Goal: Information Seeking & Learning: Check status

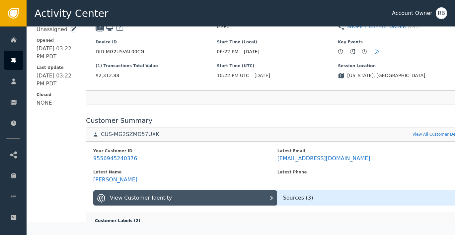
scroll to position [170, 0]
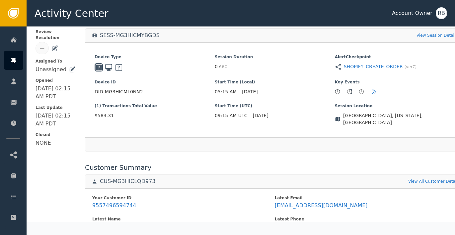
scroll to position [199, 1]
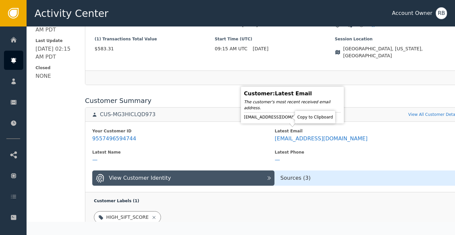
click at [317, 117] on icon at bounding box center [319, 117] width 5 height 5
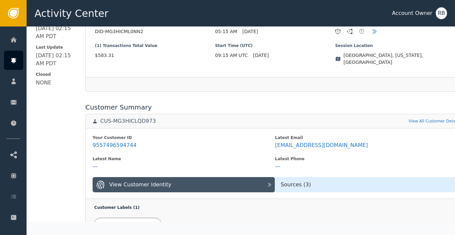
scroll to position [193, 1]
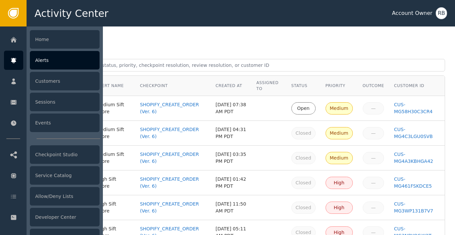
click at [46, 57] on div "Alerts" at bounding box center [65, 60] width 70 height 19
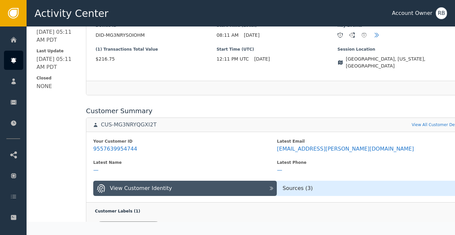
scroll to position [216, 0]
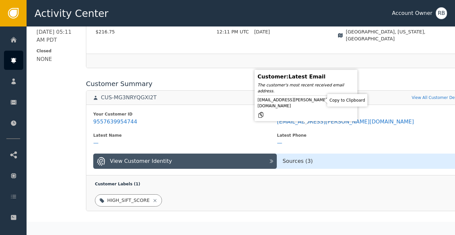
click at [264, 112] on icon at bounding box center [260, 115] width 7 height 7
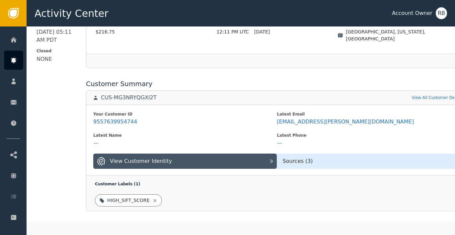
scroll to position [216, 0]
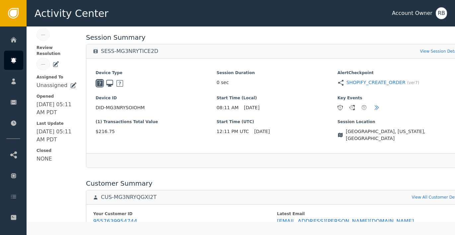
scroll to position [217, 0]
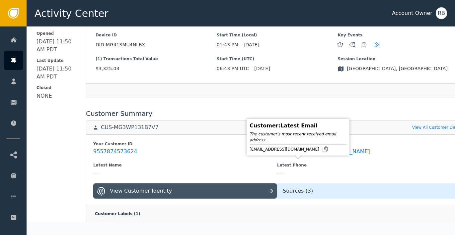
scroll to position [189, 0]
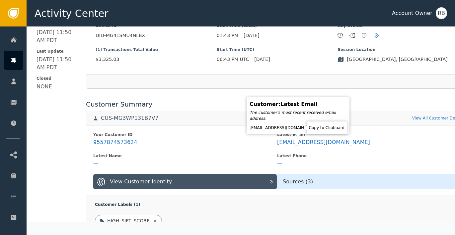
click at [322, 130] on icon at bounding box center [325, 128] width 7 height 7
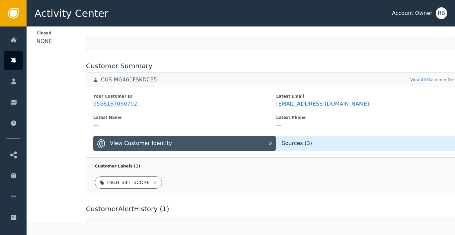
scroll to position [234, 0]
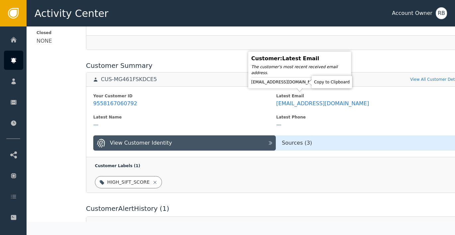
click at [324, 83] on icon at bounding box center [326, 82] width 5 height 5
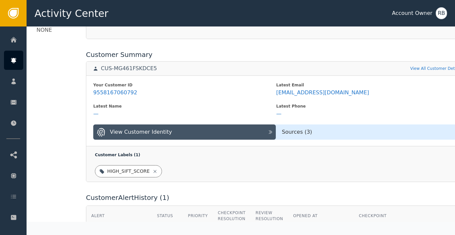
scroll to position [245, 0]
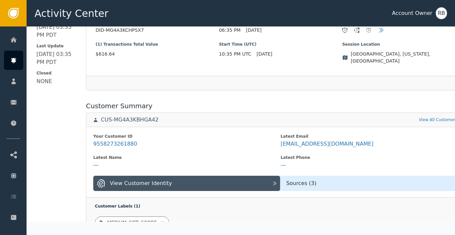
scroll to position [206, 0]
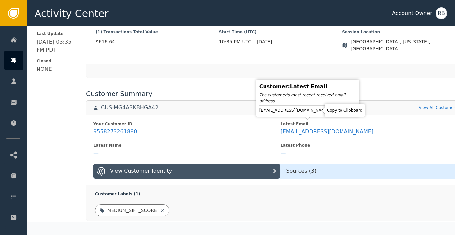
click at [332, 110] on icon at bounding box center [334, 110] width 5 height 5
click at [331, 111] on icon at bounding box center [334, 110] width 7 height 7
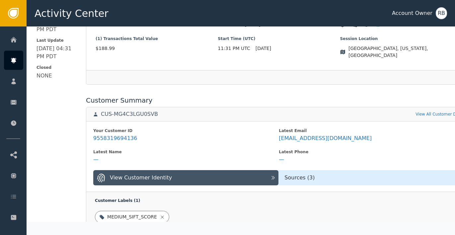
scroll to position [200, 0]
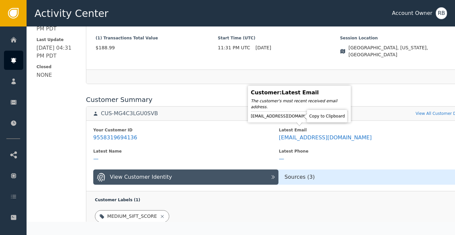
click at [323, 116] on icon at bounding box center [326, 116] width 7 height 7
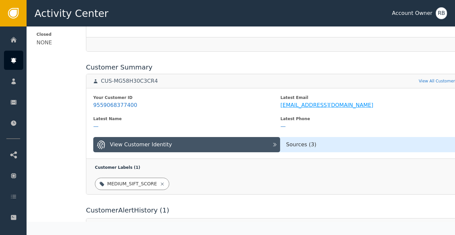
scroll to position [232, 0]
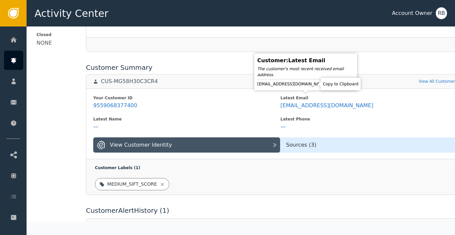
click at [330, 85] on icon at bounding box center [332, 84] width 5 height 5
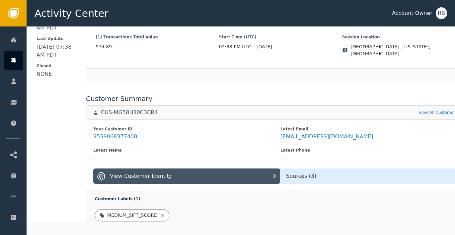
scroll to position [217, 0]
